Goal: Transaction & Acquisition: Purchase product/service

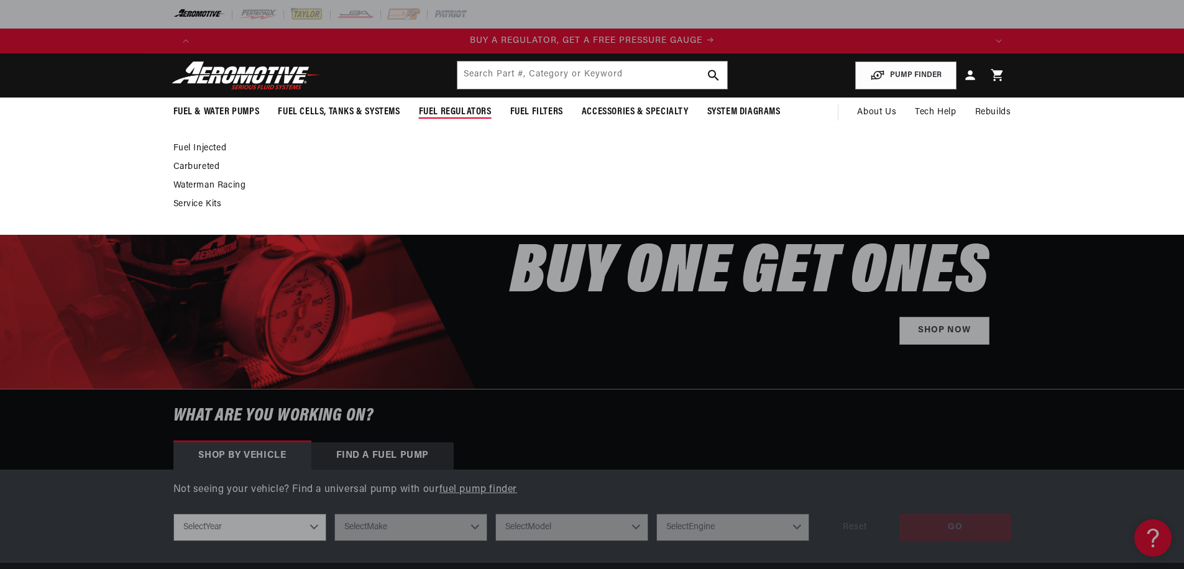
click at [201, 168] on link "Carbureted" at bounding box center [585, 167] width 825 height 11
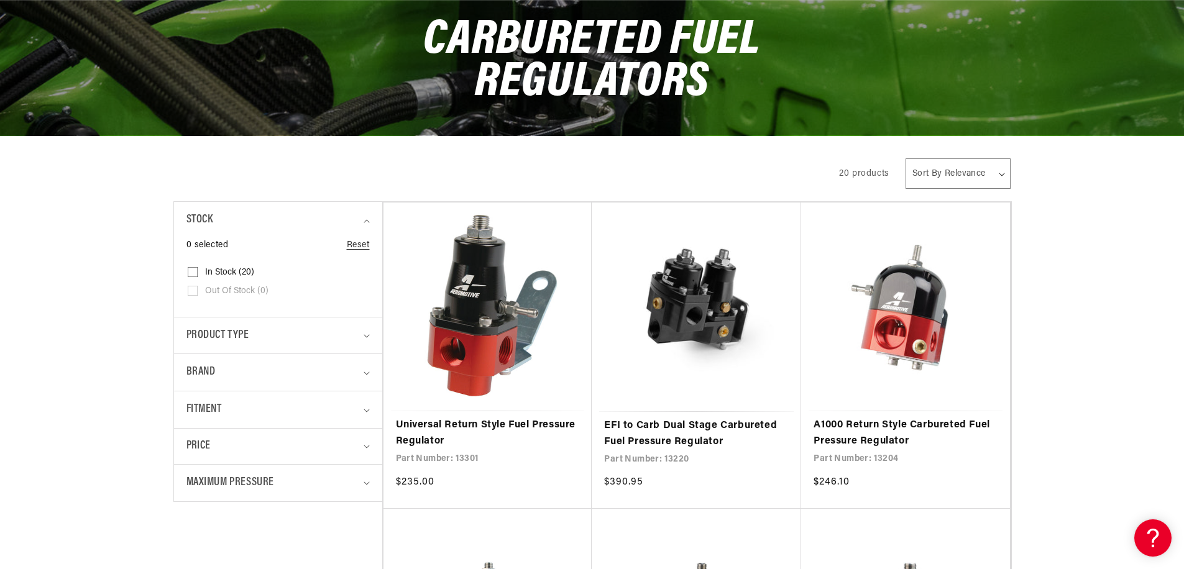
scroll to position [239, 0]
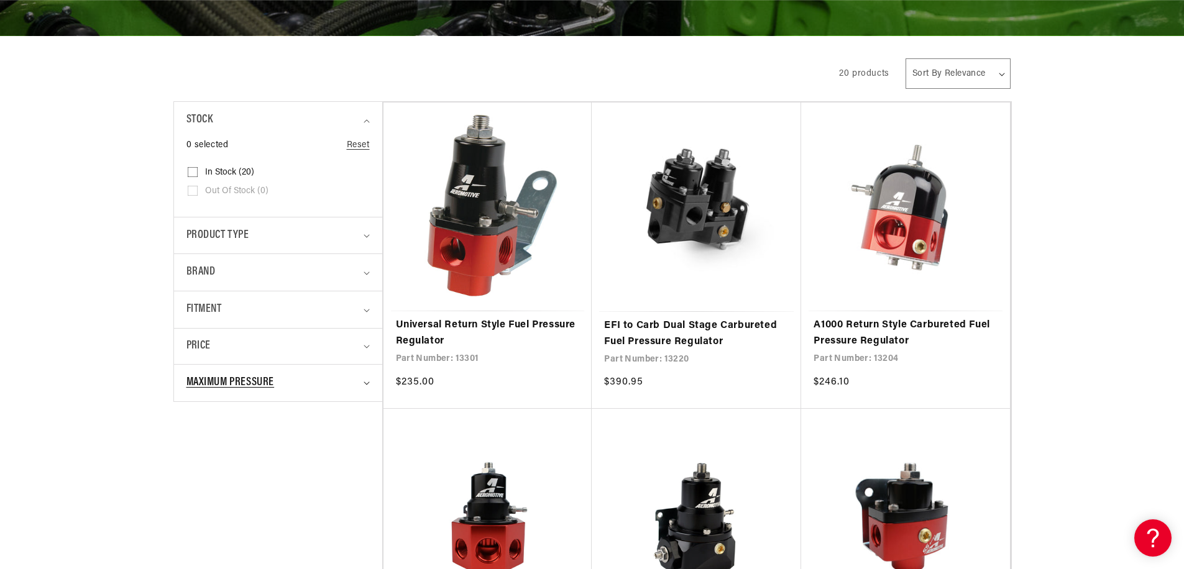
click at [365, 386] on summary "Maximum Pressure" at bounding box center [277, 383] width 183 height 37
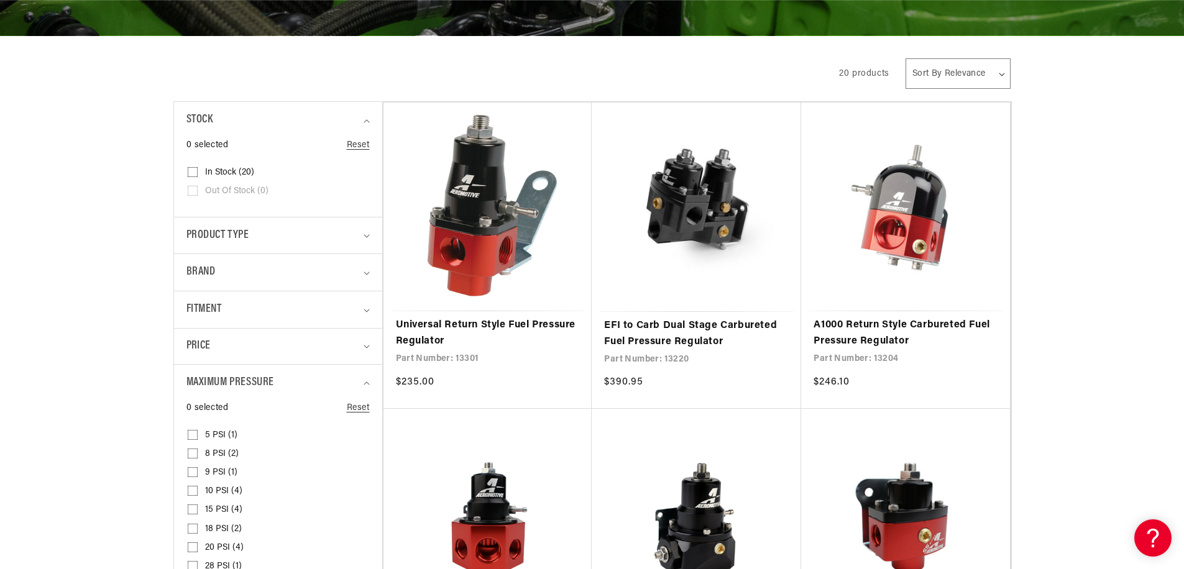
click at [191, 451] on input "8 PSI (2) 8 PSI (2 products)" at bounding box center [193, 456] width 10 height 10
checkbox input "true"
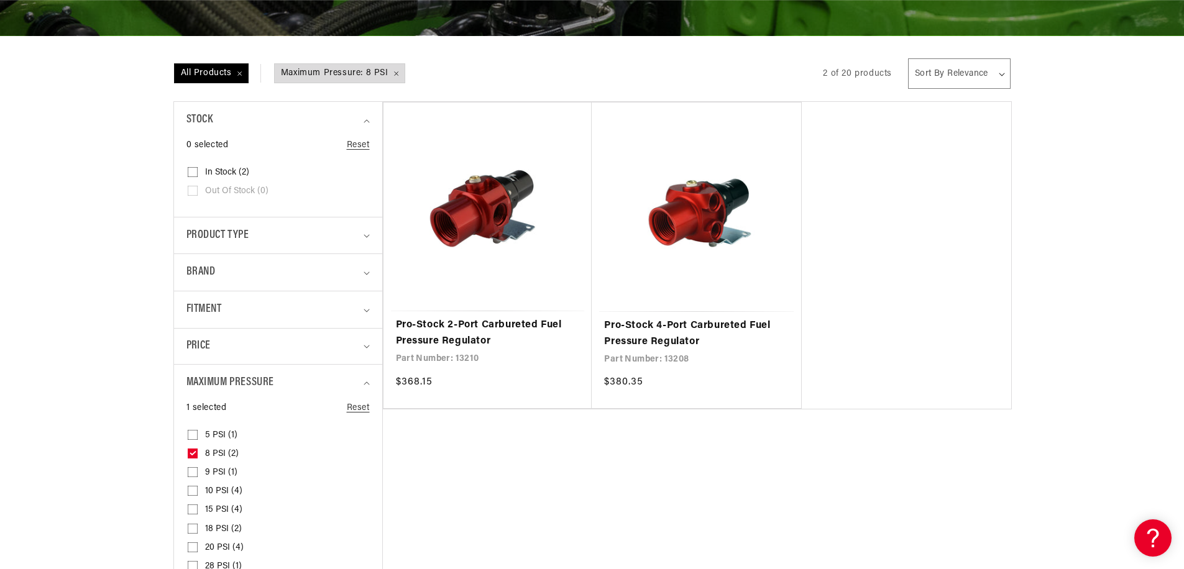
click at [193, 434] on input "5 PSI (1) 5 PSI (1 product)" at bounding box center [193, 437] width 10 height 10
checkbox input "true"
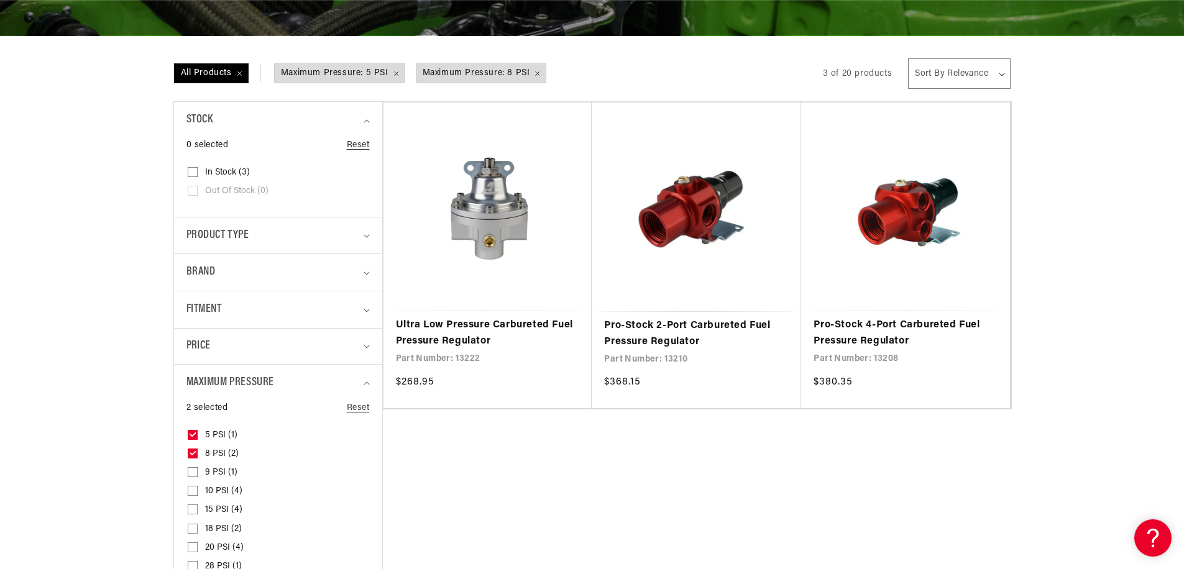
scroll to position [0, 788]
click at [192, 486] on icon at bounding box center [193, 491] width 10 height 10
click at [192, 488] on input "10 PSI (4) 10 PSI (4 products)" at bounding box center [193, 493] width 10 height 10
checkbox input "true"
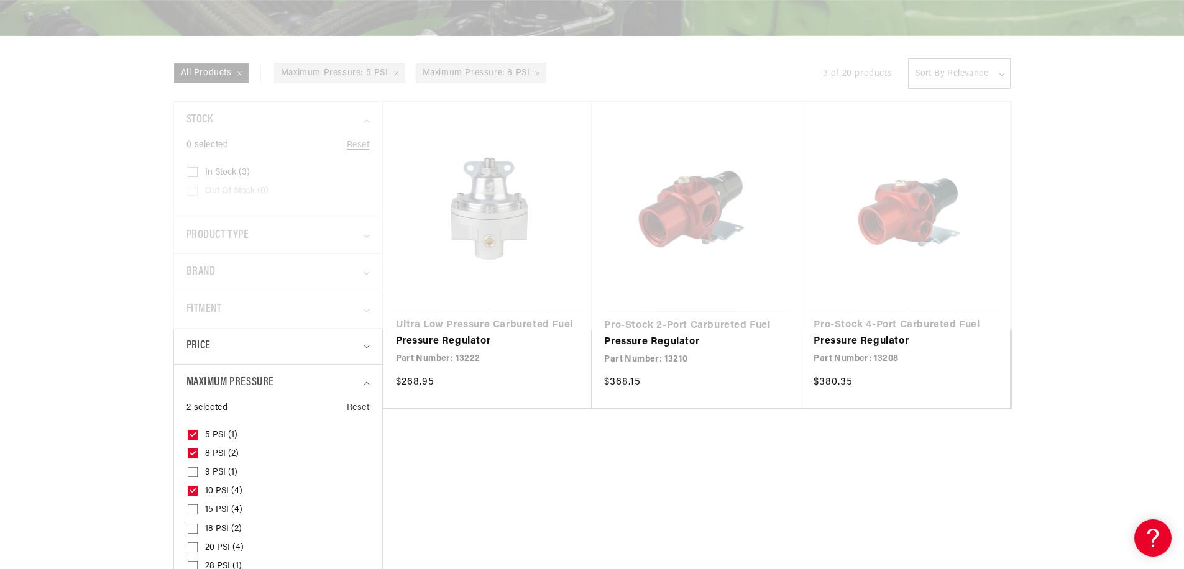
click at [194, 470] on input "9 PSI (1) 9 PSI (1 product)" at bounding box center [193, 475] width 10 height 10
checkbox input "true"
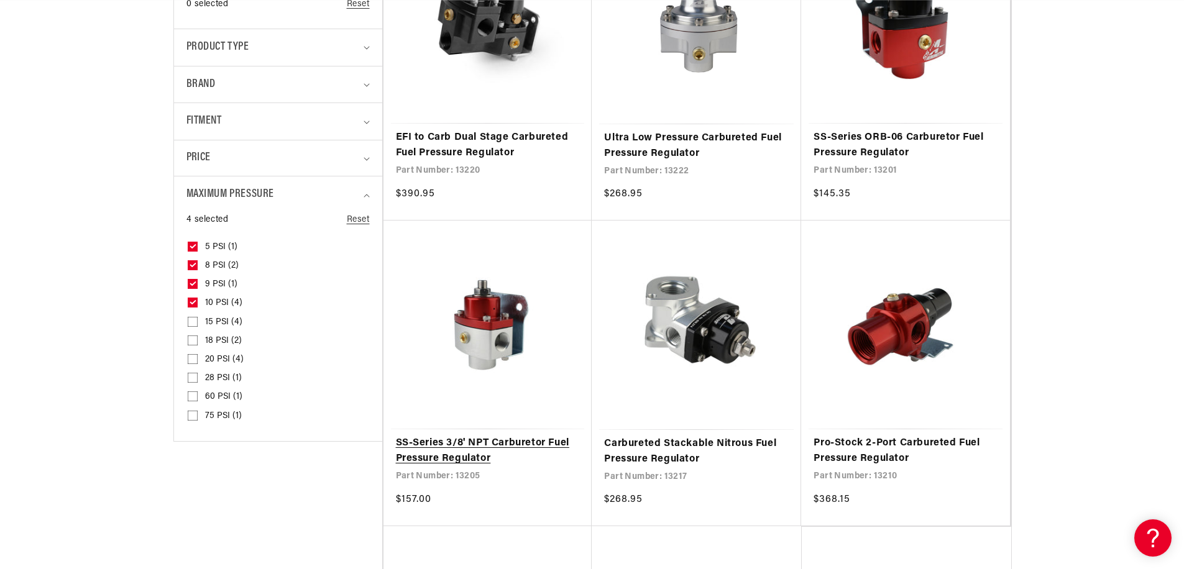
scroll to position [0, 2364]
click at [489, 436] on link "SS-Series 3/8' NPT Carburetor Fuel Pressure Regulator" at bounding box center [488, 452] width 184 height 32
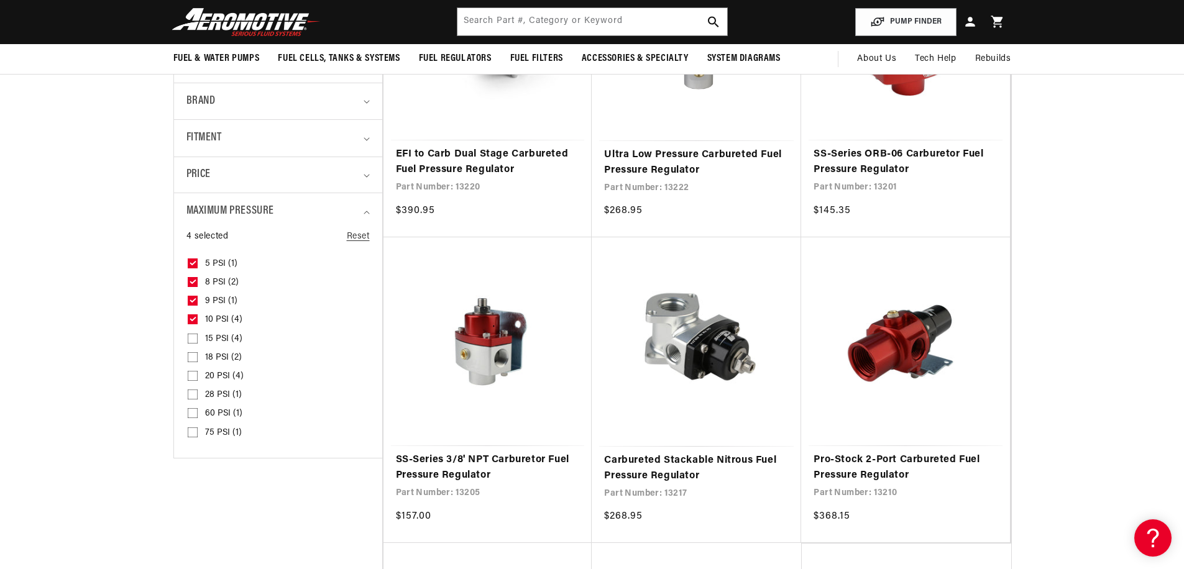
scroll to position [369, 0]
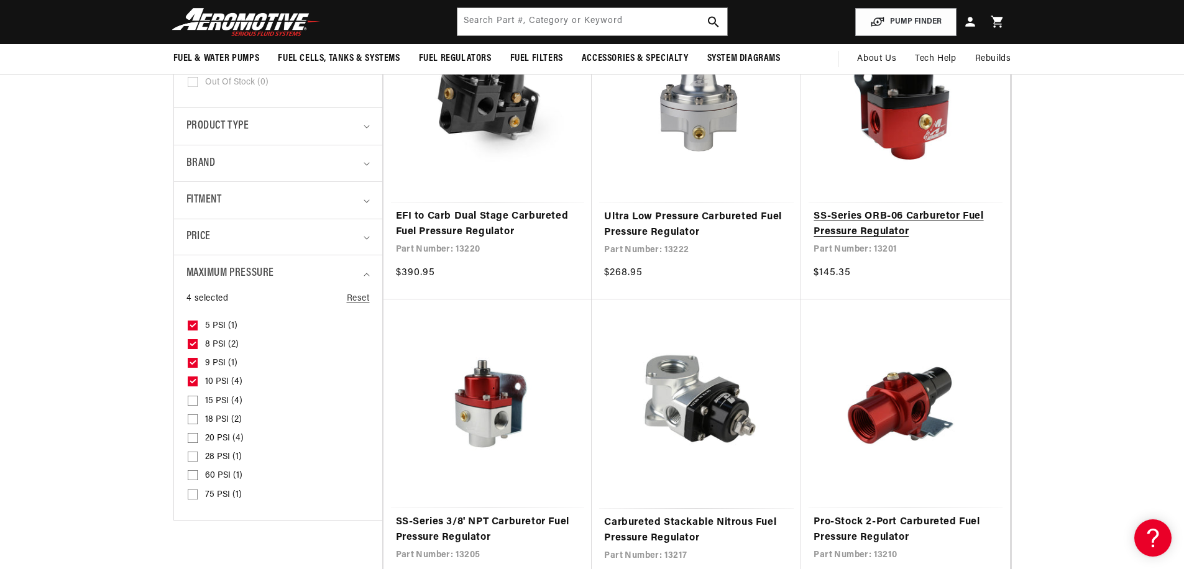
click at [851, 226] on link "SS-Series ORB-06 Carburetor Fuel Pressure Regulator" at bounding box center [905, 225] width 184 height 32
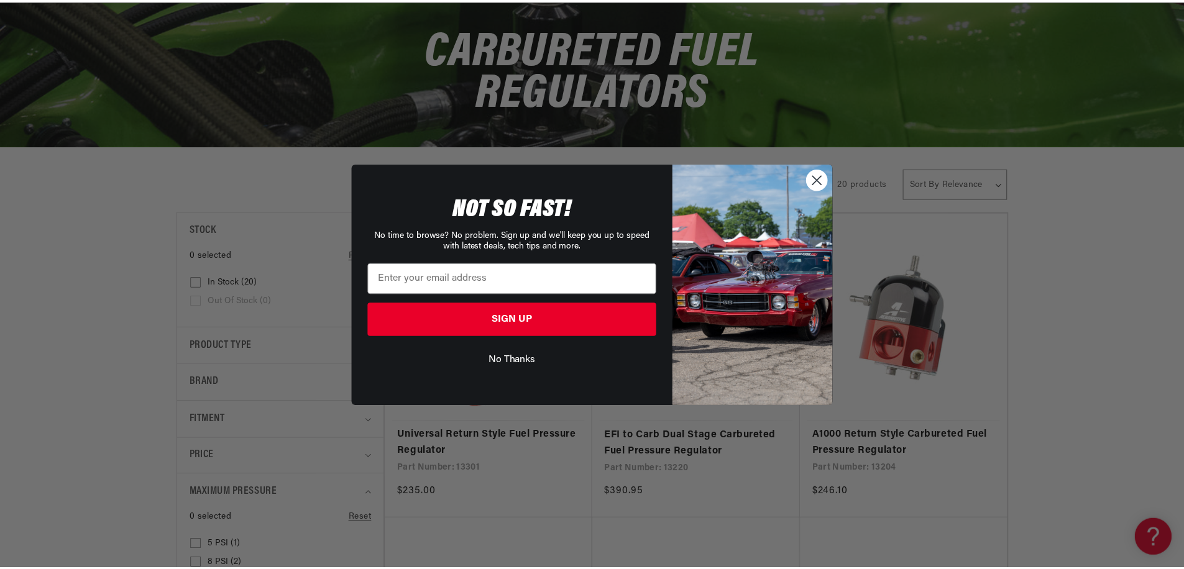
scroll to position [0, 1576]
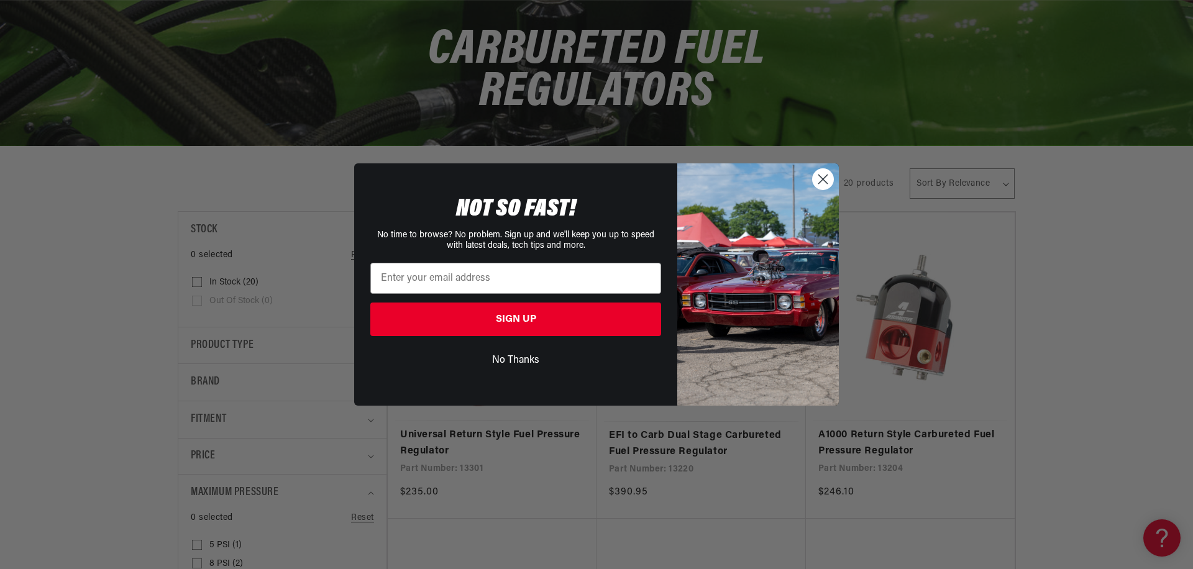
click at [822, 181] on icon "Close dialog" at bounding box center [823, 179] width 9 height 9
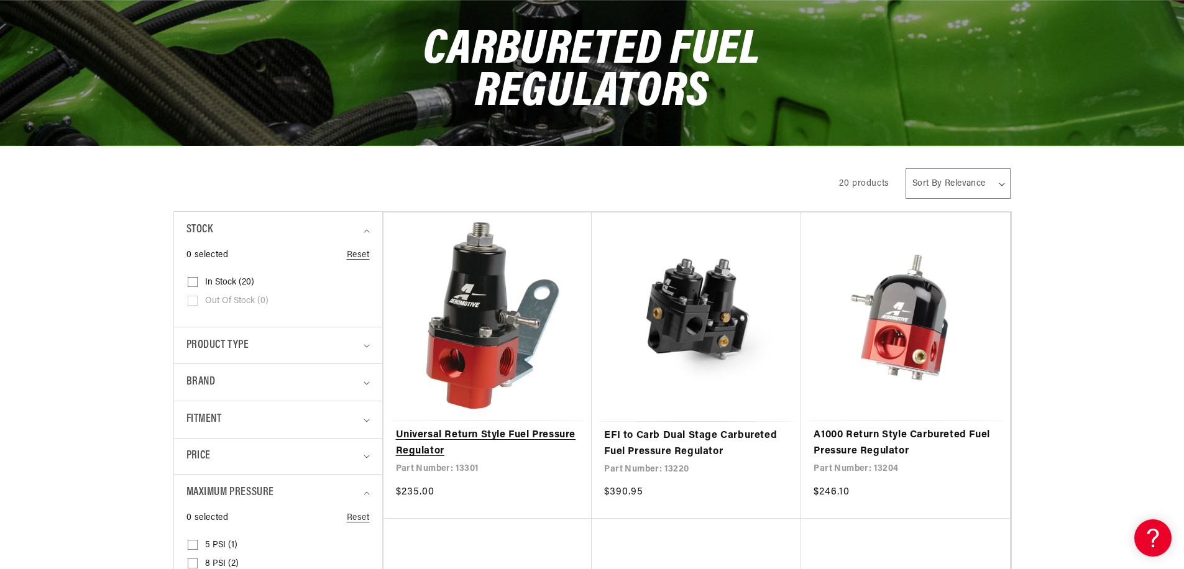
click at [517, 439] on link "Universal Return Style Fuel Pressure Regulator" at bounding box center [488, 444] width 184 height 32
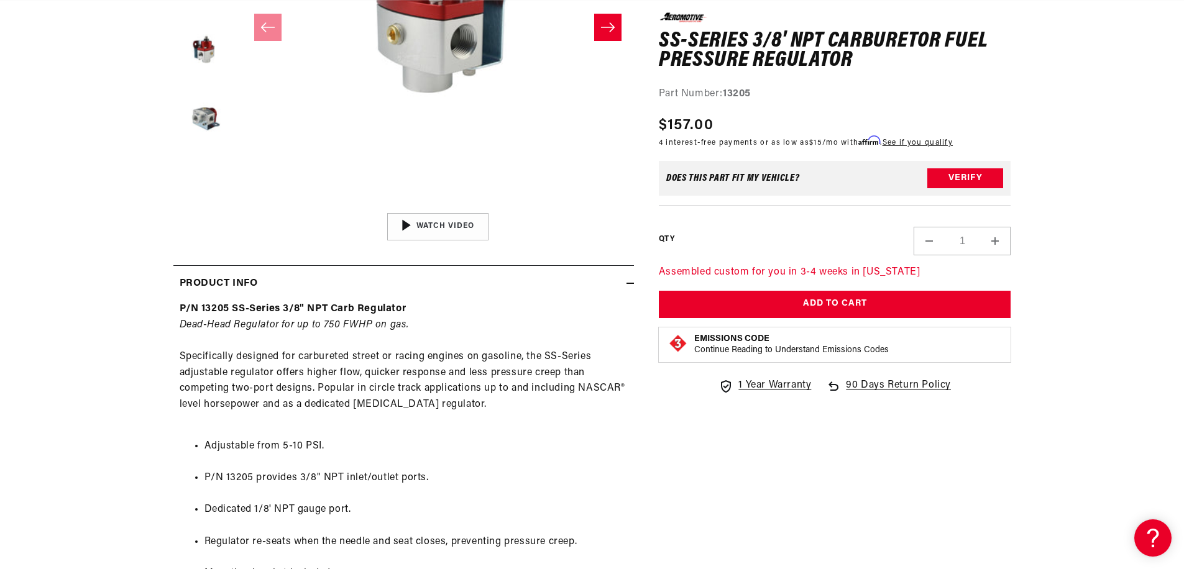
scroll to position [0, 788]
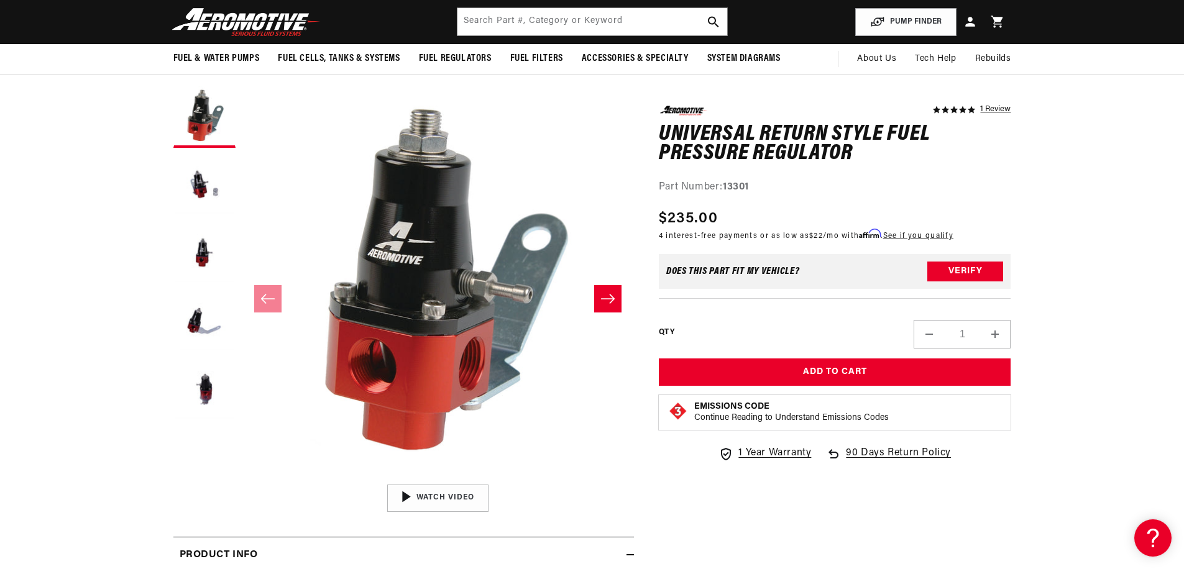
scroll to position [0, 788]
